Goal: Task Accomplishment & Management: Manage account settings

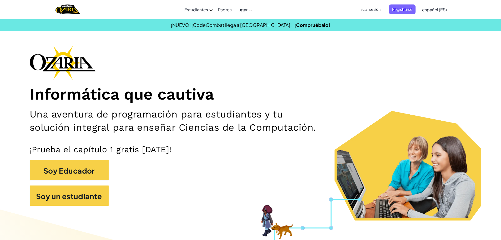
click at [377, 5] on span "Iniciar sesión" at bounding box center [370, 9] width 28 height 10
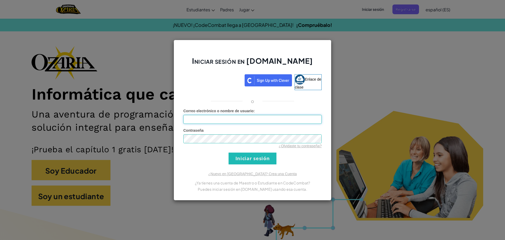
type input "[PERSON_NAME]"
click at [241, 159] on input "Iniciar sesión" at bounding box center [253, 158] width 48 height 12
